Goal: Find specific page/section: Find specific page/section

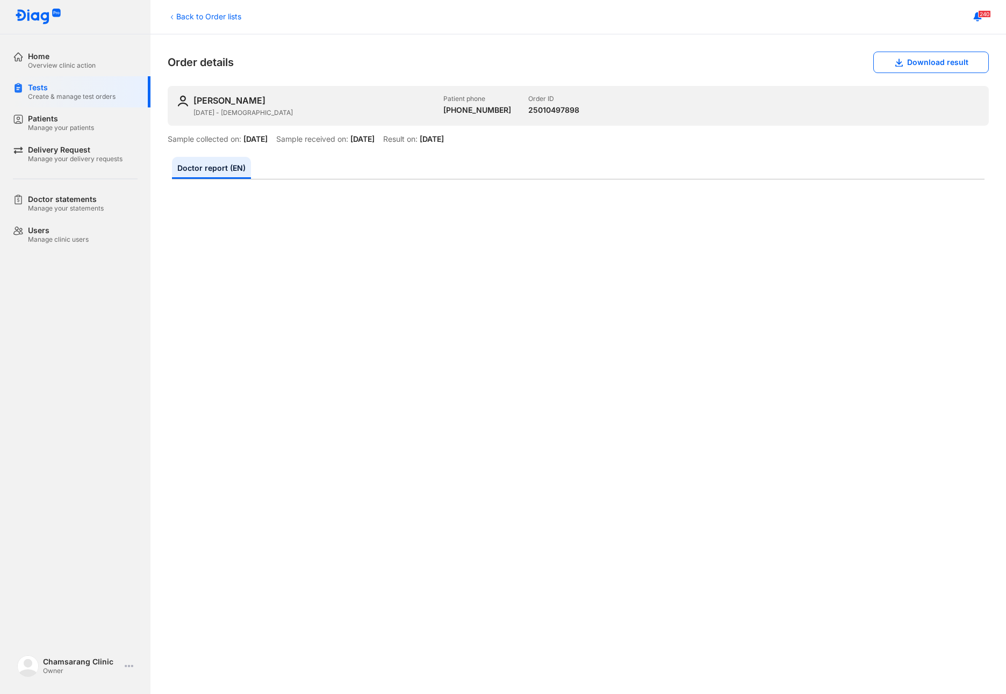
scroll to position [179, 0]
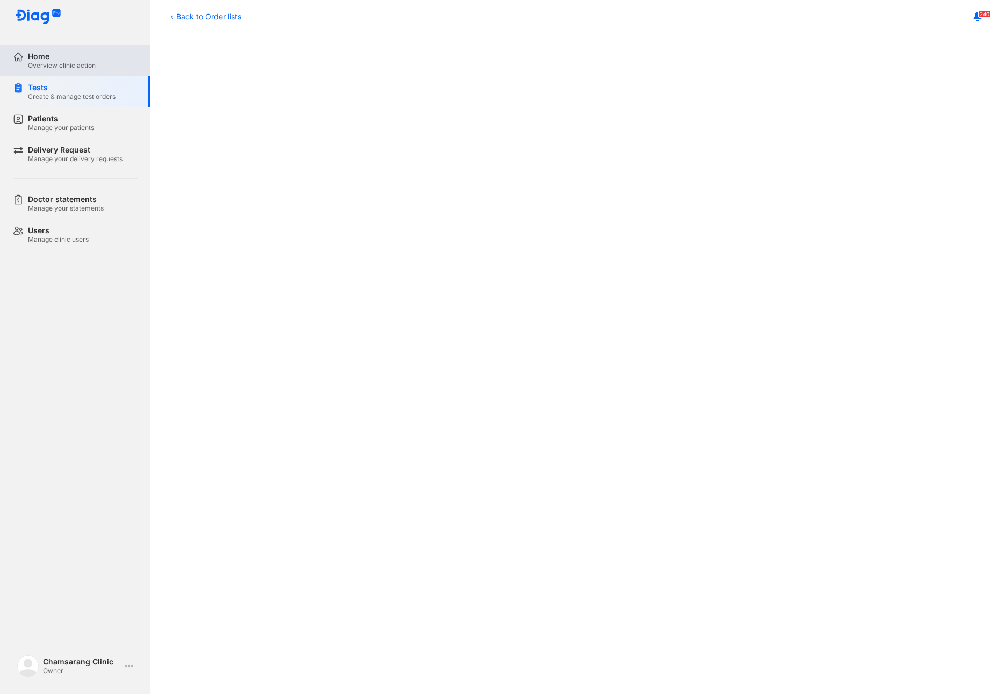
click at [47, 68] on div "Overview clinic action" at bounding box center [62, 65] width 68 height 9
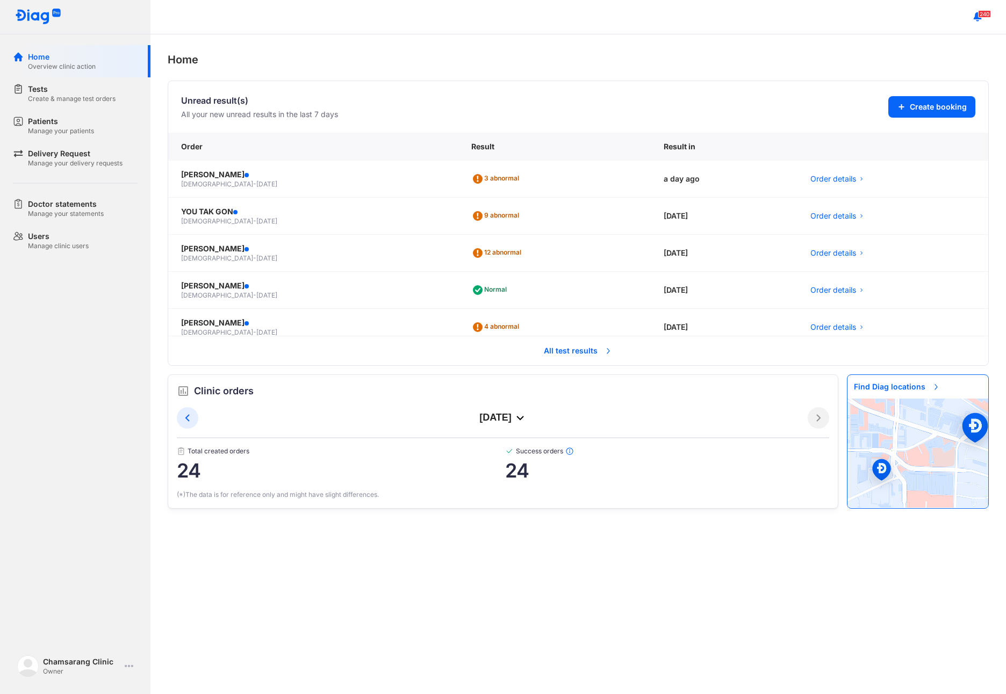
click at [550, 352] on span "All test results" at bounding box center [578, 351] width 82 height 24
